Goal: Find specific page/section

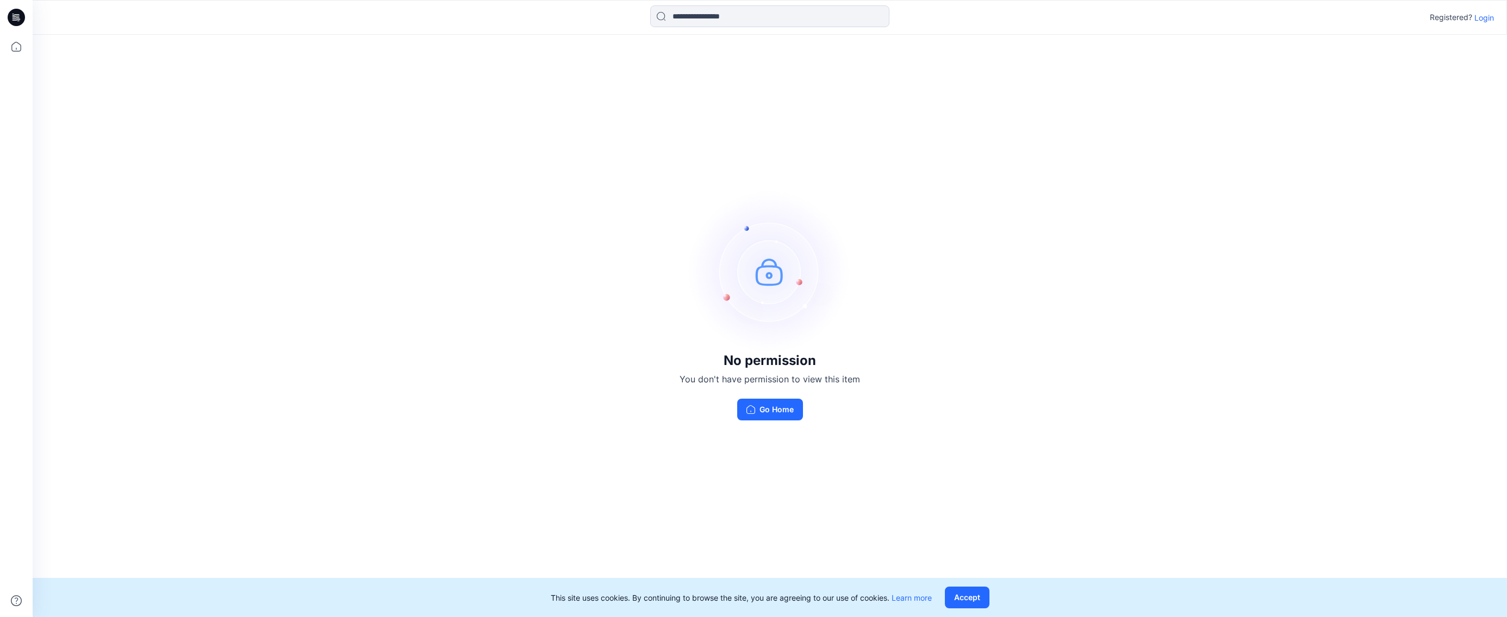
click at [1488, 11] on div "Registered? Login" at bounding box center [1461, 17] width 64 height 13
click at [1488, 13] on p "Login" at bounding box center [1484, 17] width 20 height 11
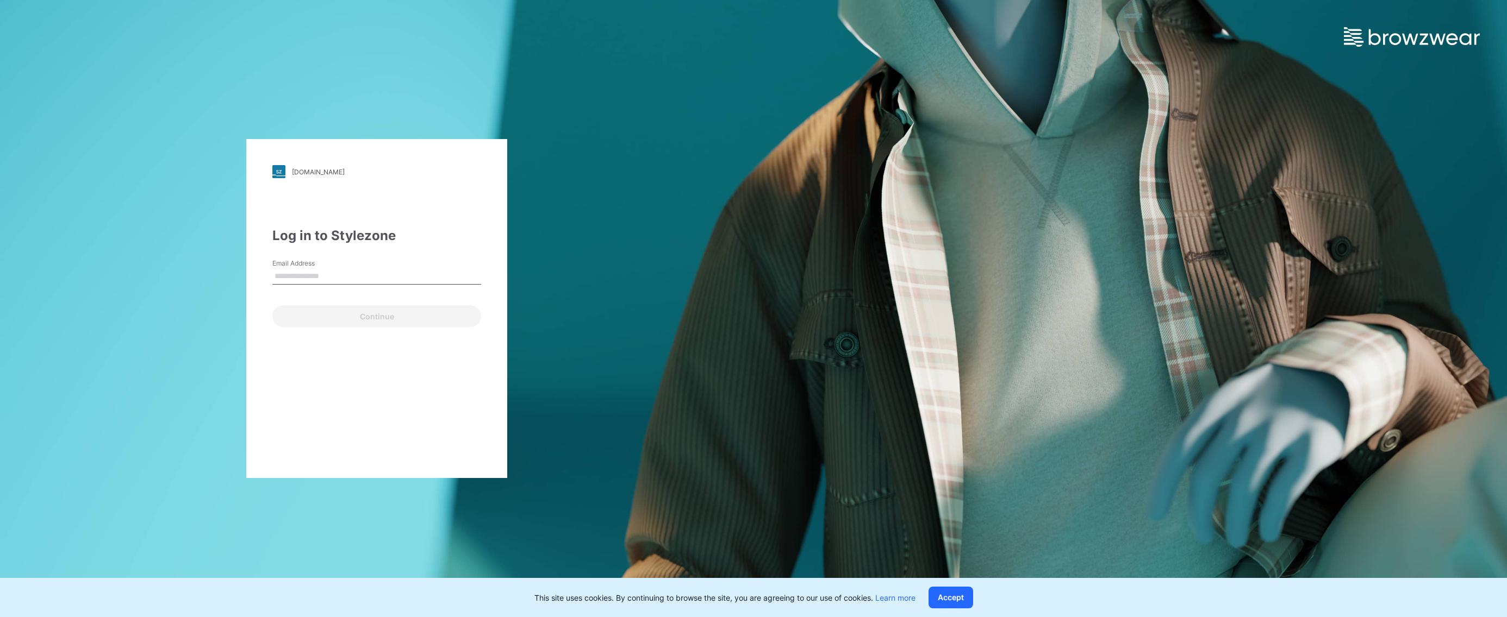
type input "**********"
click at [377, 312] on button "Continue" at bounding box center [376, 316] width 209 height 22
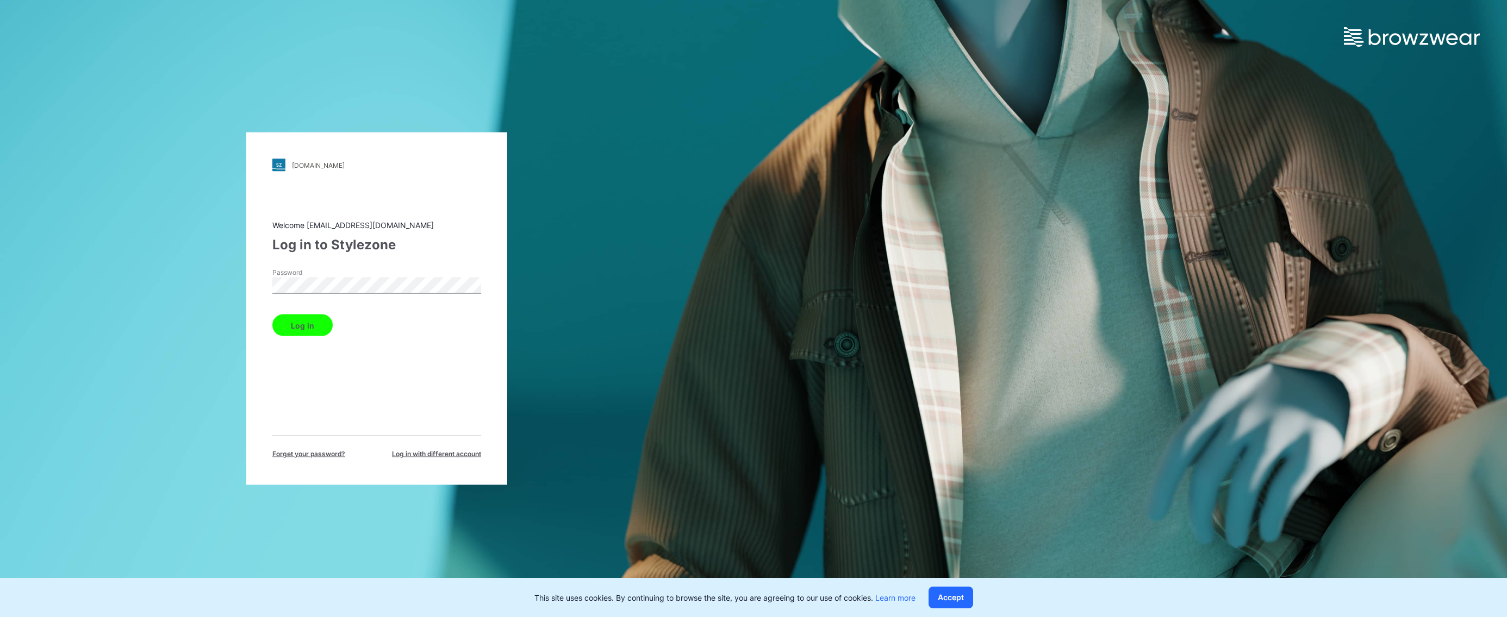
click at [272, 315] on button "Log in" at bounding box center [302, 326] width 60 height 22
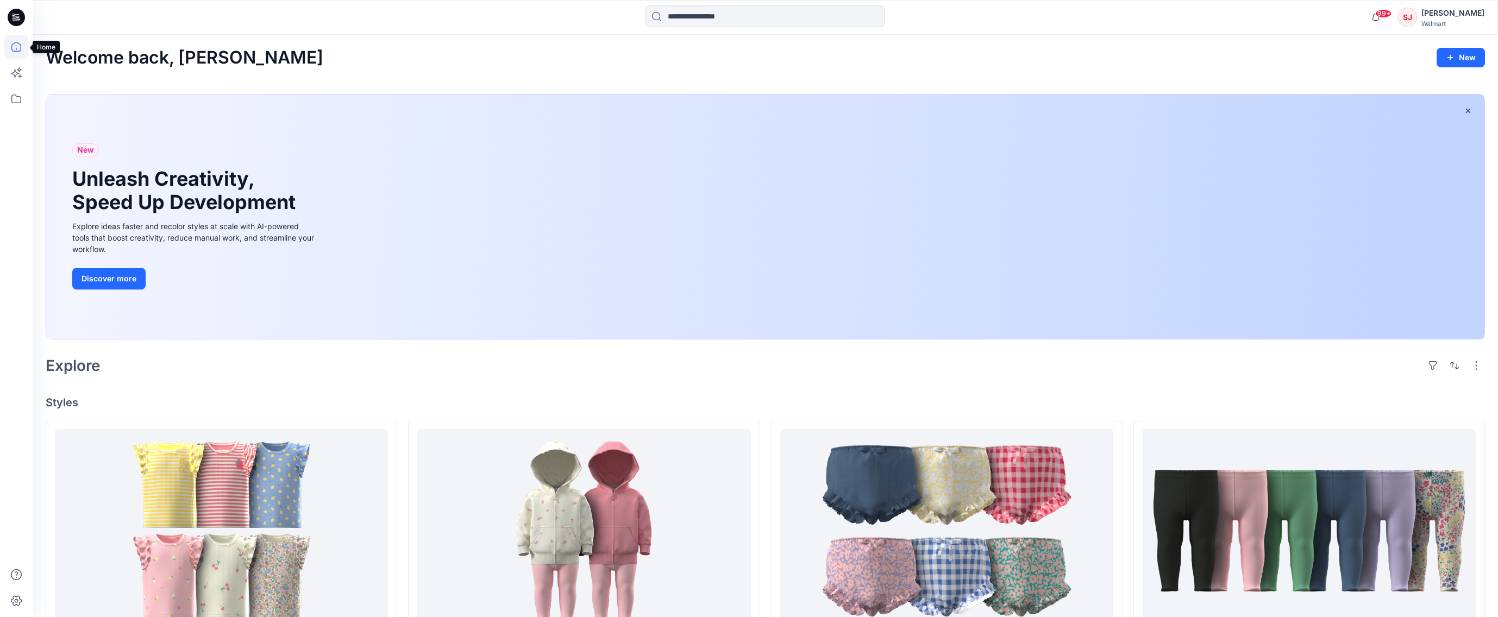
click at [17, 42] on icon at bounding box center [16, 47] width 10 height 10
click at [16, 94] on icon at bounding box center [16, 99] width 24 height 24
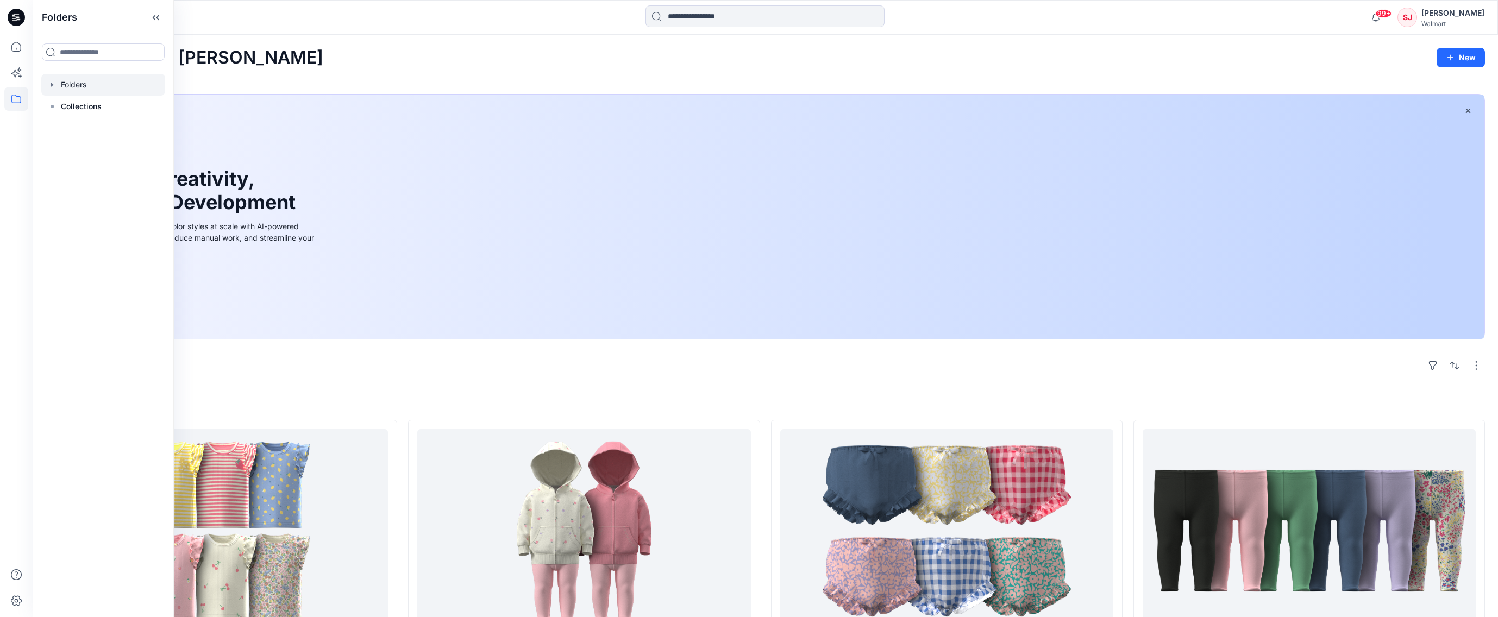
click at [74, 77] on div at bounding box center [103, 85] width 124 height 22
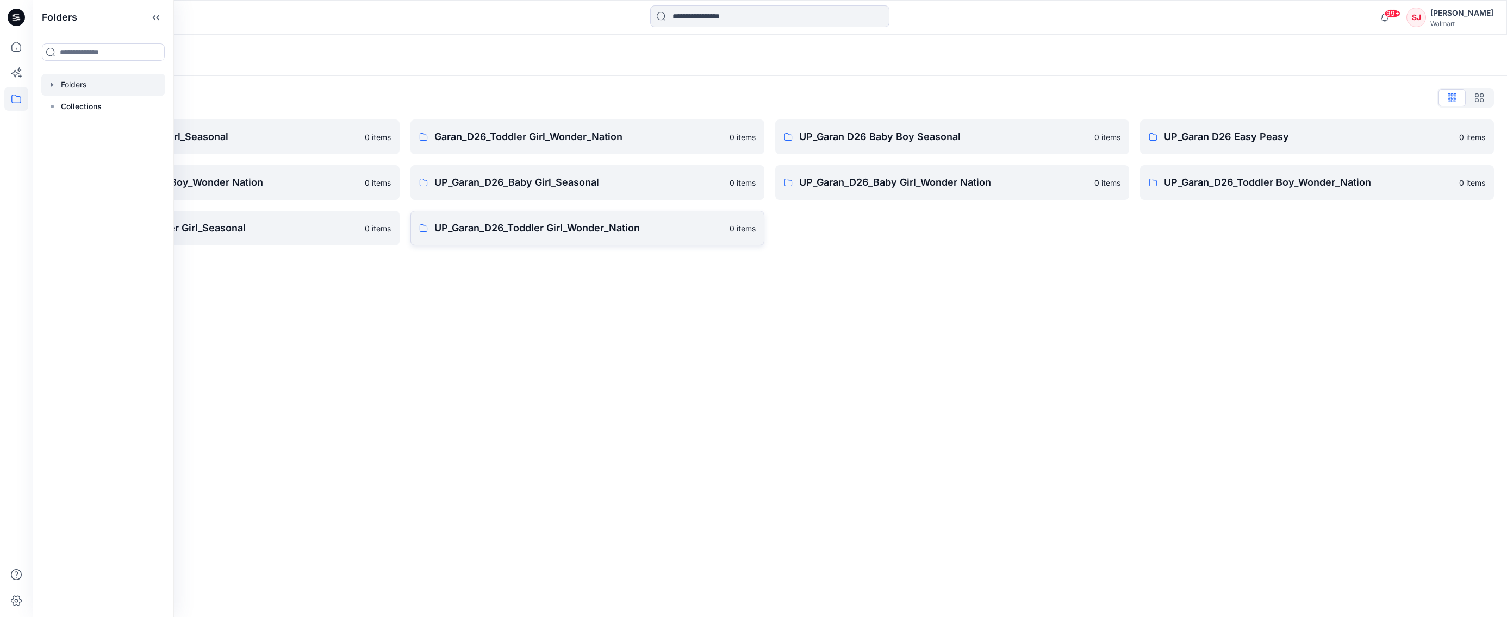
click at [482, 222] on p "UP_Garan_D26_Toddler Girl_Wonder_Nation" at bounding box center [578, 228] width 289 height 15
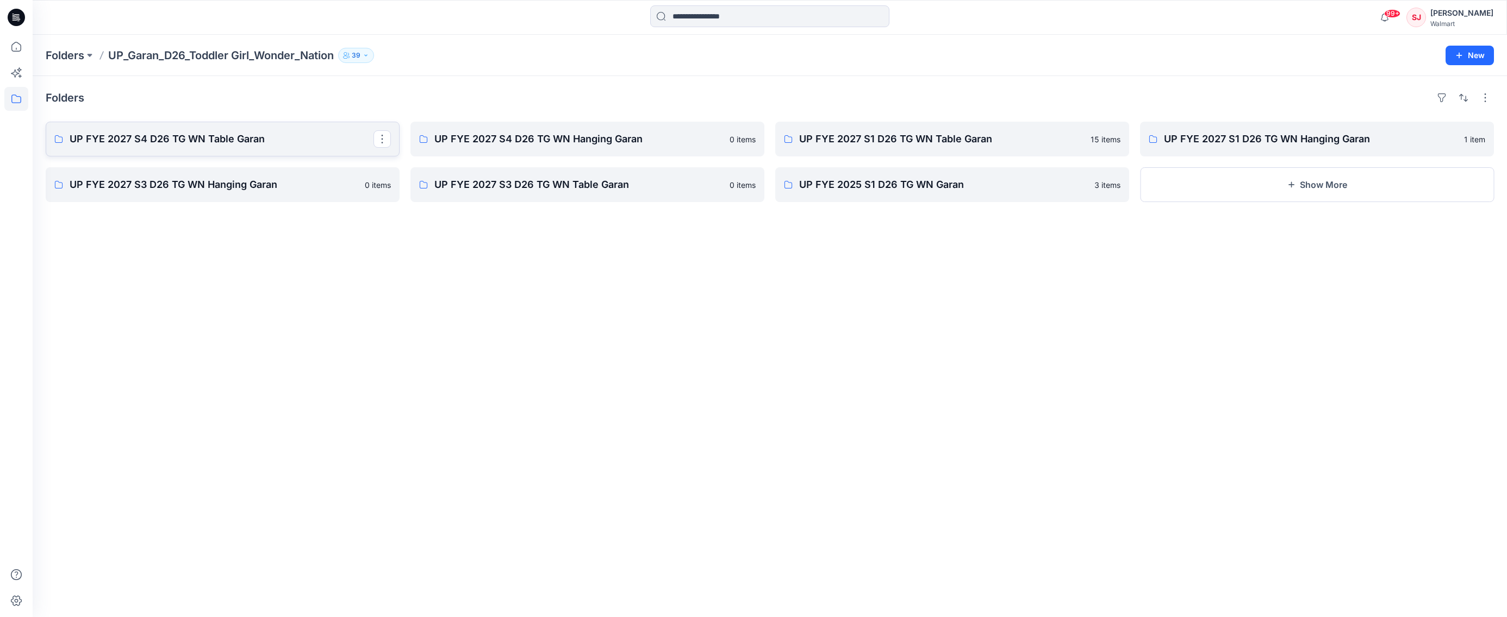
click at [229, 132] on p "UP FYE 2027 S4 D26 TG WN Table Garan" at bounding box center [222, 139] width 304 height 15
click at [152, 180] on p "UP FYE 2027 S3 D26 TG WN Hanging Garan" at bounding box center [222, 184] width 304 height 15
click at [1317, 135] on p "UP FYE 2027 S1 D26 TG WN Hanging Garan" at bounding box center [1316, 139] width 304 height 15
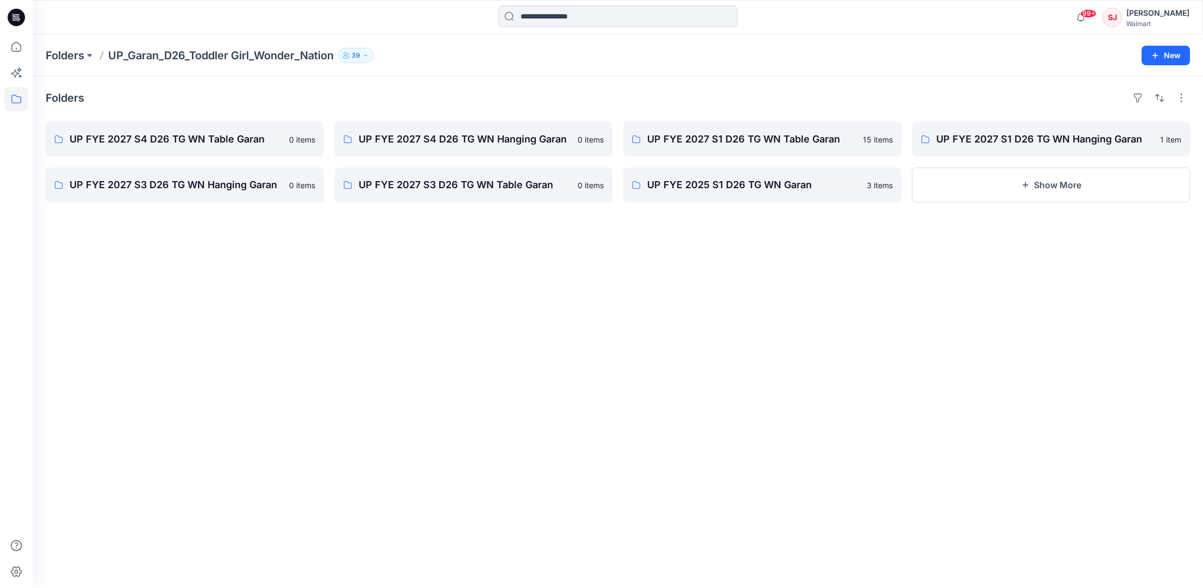
click at [973, 332] on div "Folders UP FYE 2027 S4 D26 TG WN Table Garan 0 items UP FYE 2027 S3 D26 TG WN H…" at bounding box center [618, 331] width 1171 height 511
click at [1052, 177] on button "Show More" at bounding box center [1052, 184] width 278 height 35
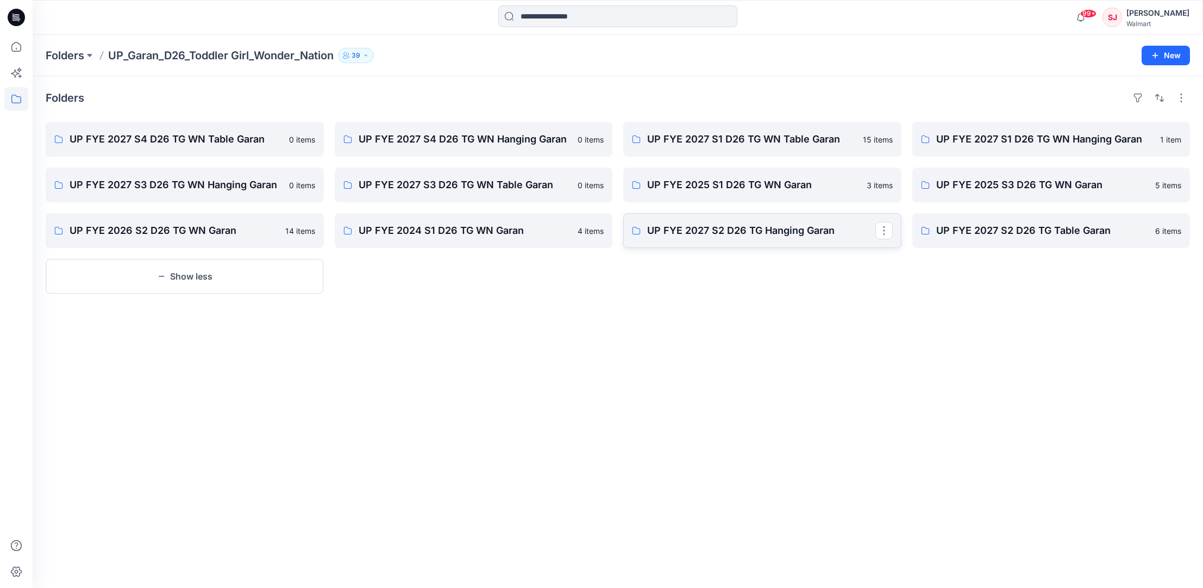
click at [784, 226] on p "UP FYE 2027 S2 D26 TG Hanging Garan" at bounding box center [761, 230] width 228 height 15
